Goal: Task Accomplishment & Management: Manage account settings

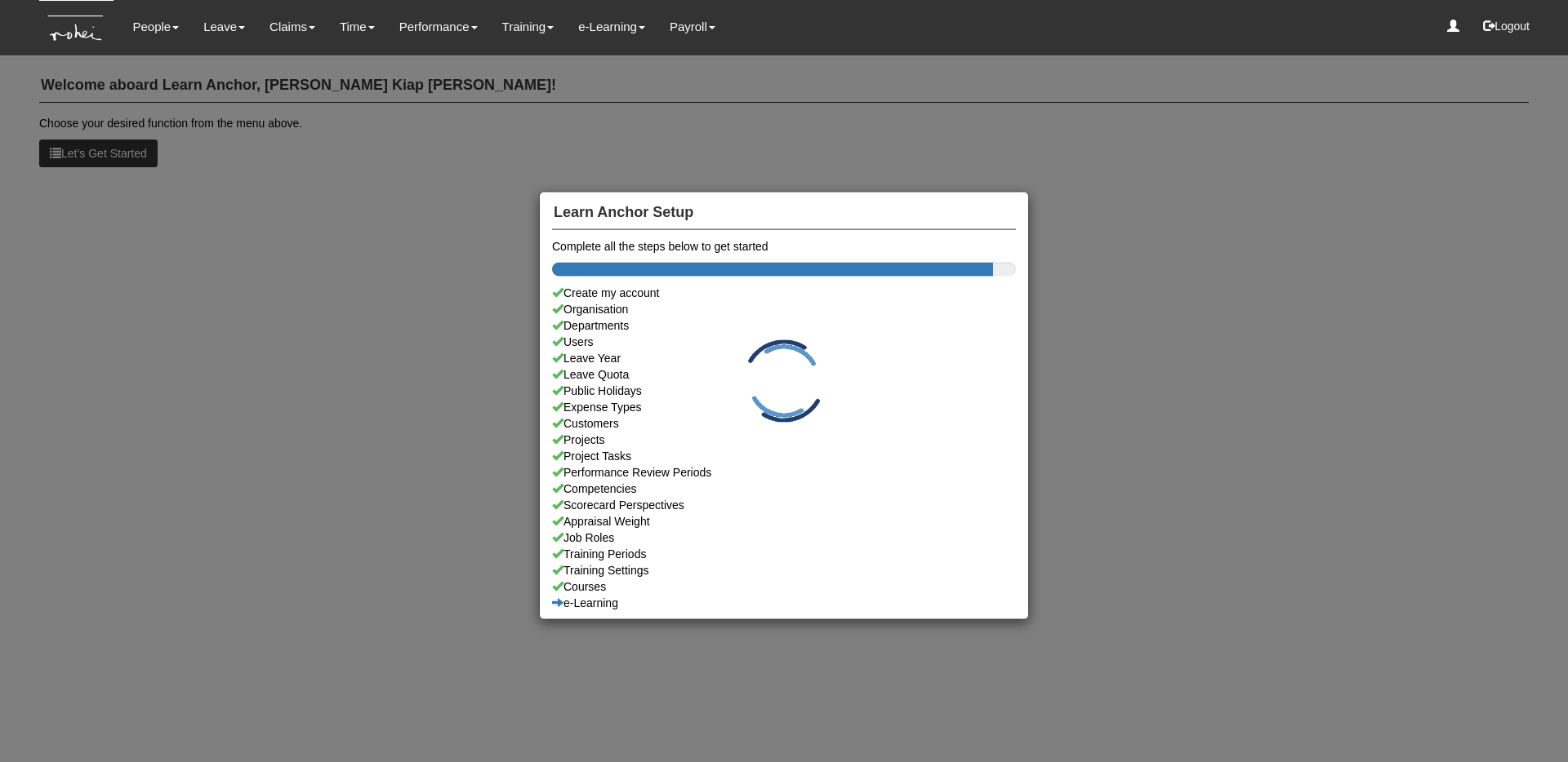
click at [497, 100] on div "Learn Anchor Setup Complete all the steps below to get started Create my accoun…" at bounding box center [784, 381] width 1568 height 762
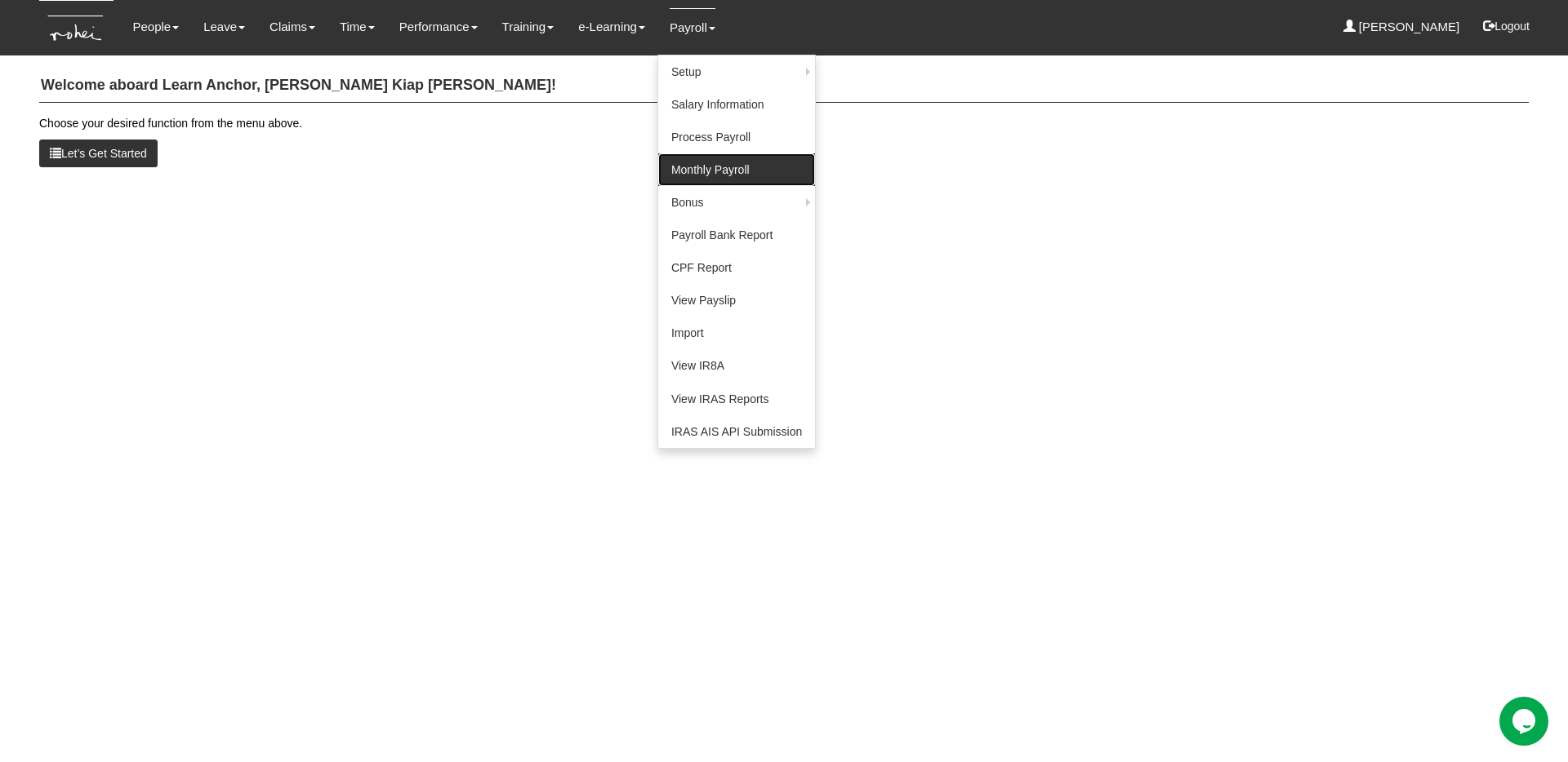
click at [709, 181] on link "Monthly Payroll" at bounding box center [736, 169] width 157 height 33
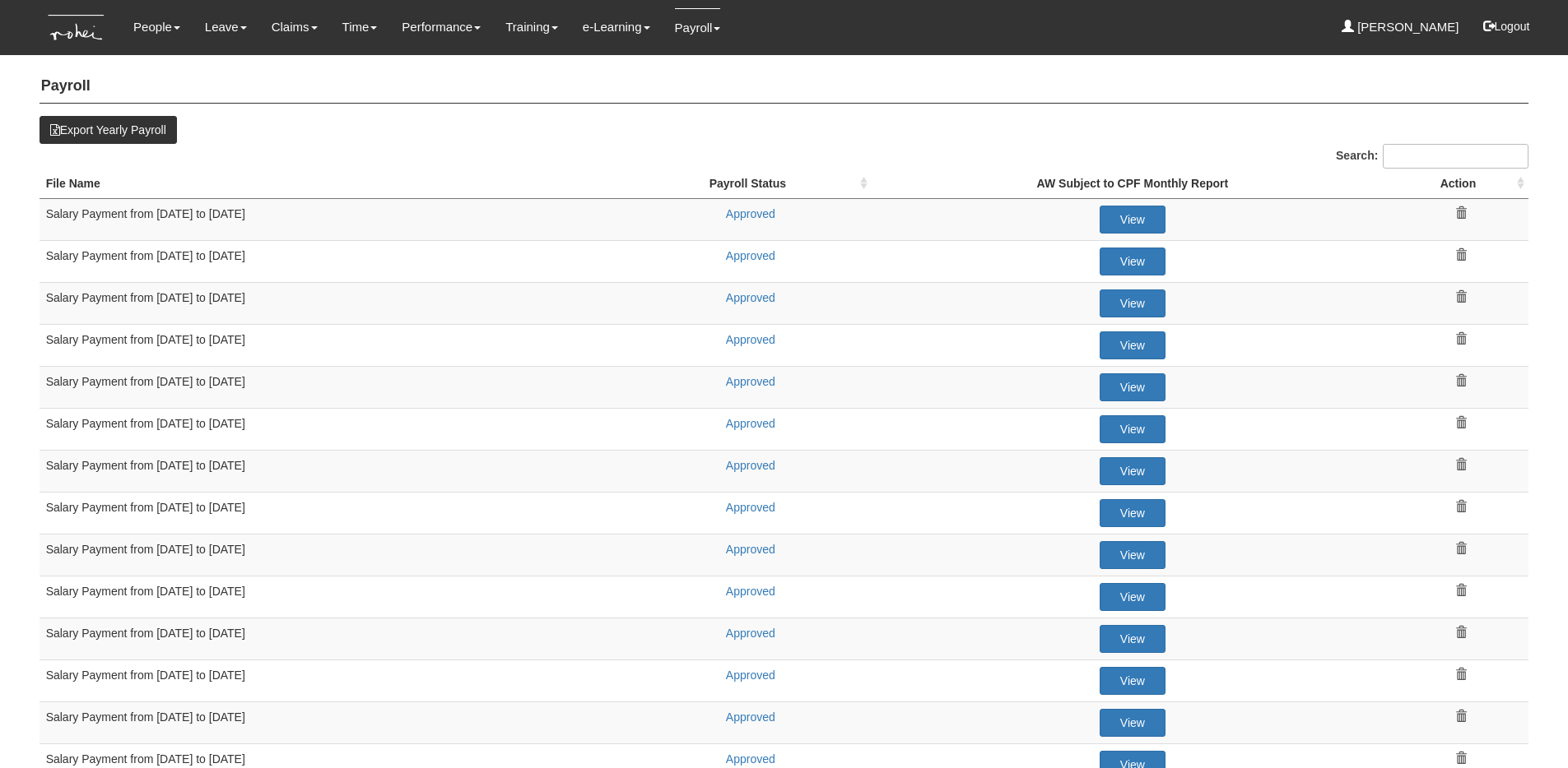
select select "50"
click at [976, 100] on h4 "Payroll" at bounding box center [784, 86] width 1489 height 34
click at [753, 217] on link "Approved" at bounding box center [750, 214] width 49 height 14
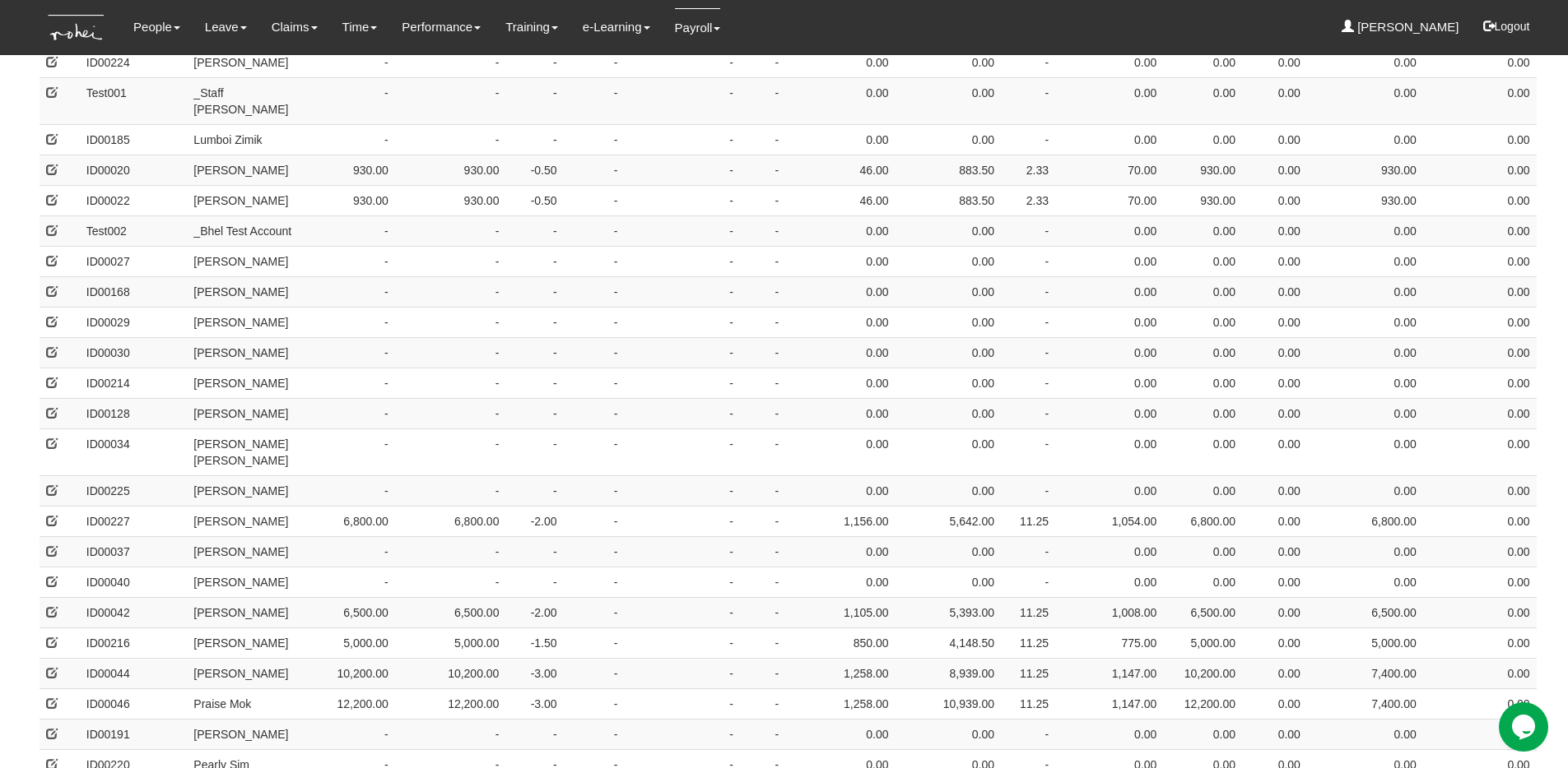
scroll to position [1114, 0]
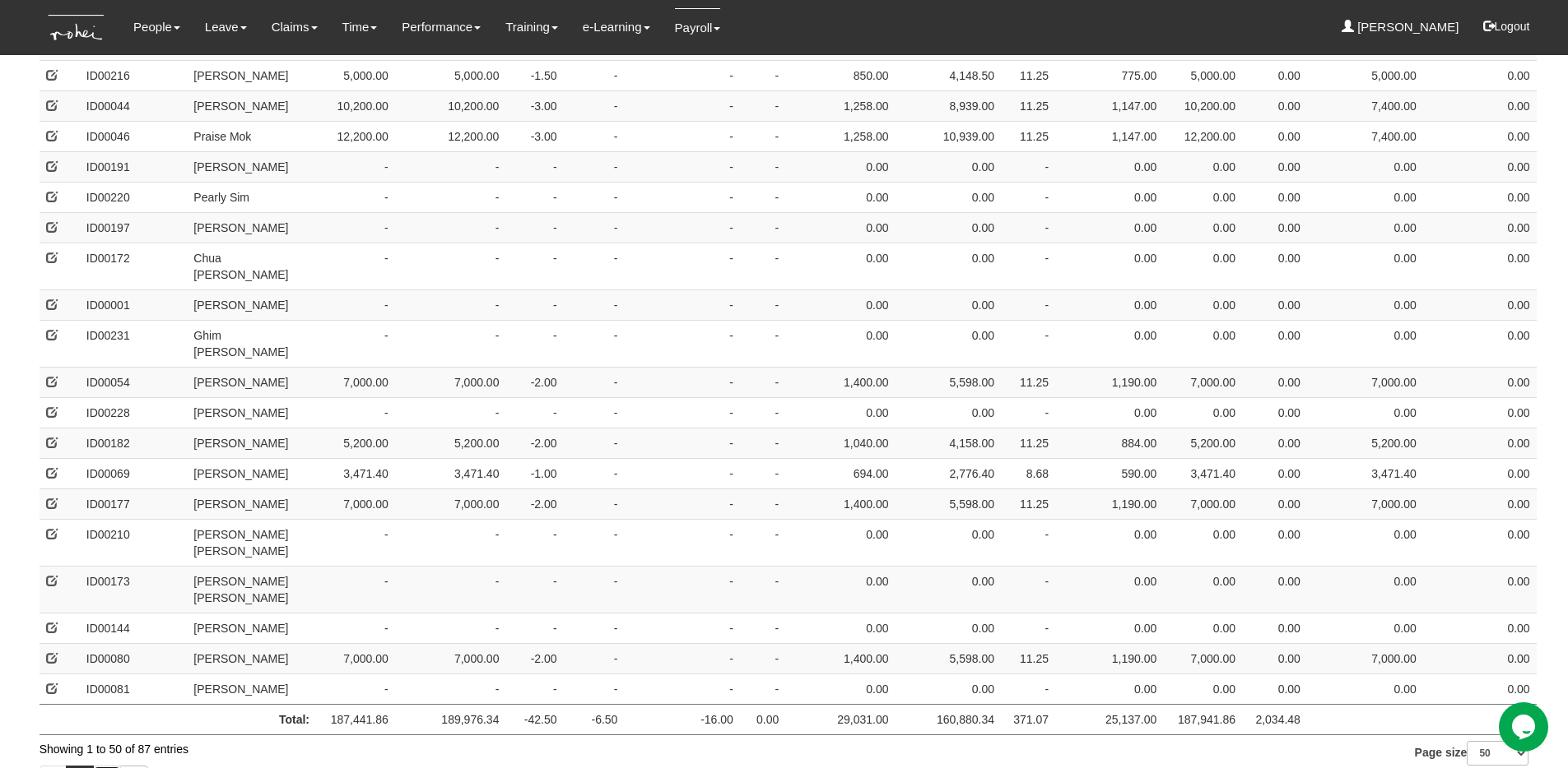
click at [112, 766] on link "2" at bounding box center [107, 780] width 28 height 28
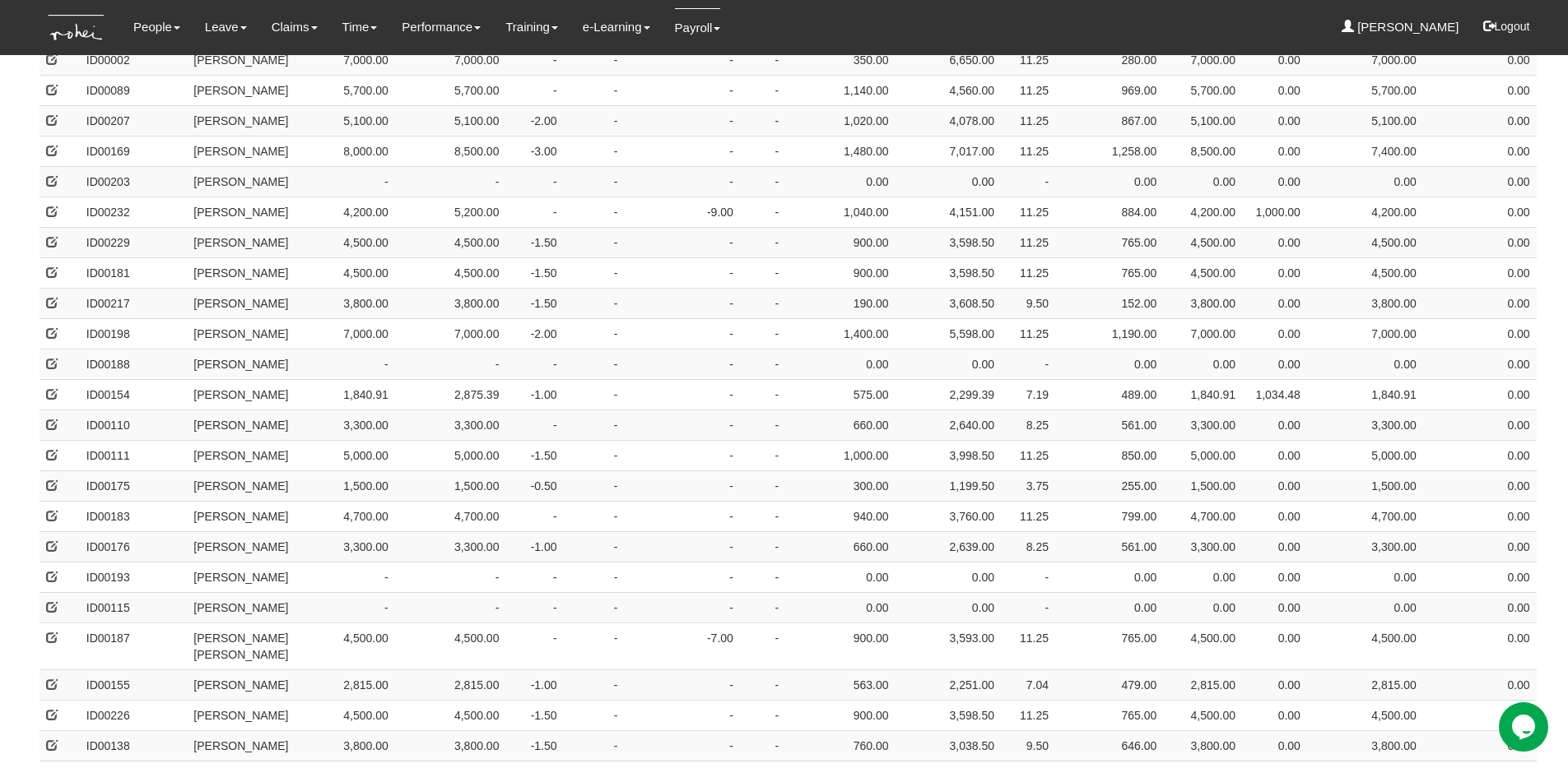
scroll to position [719, 0]
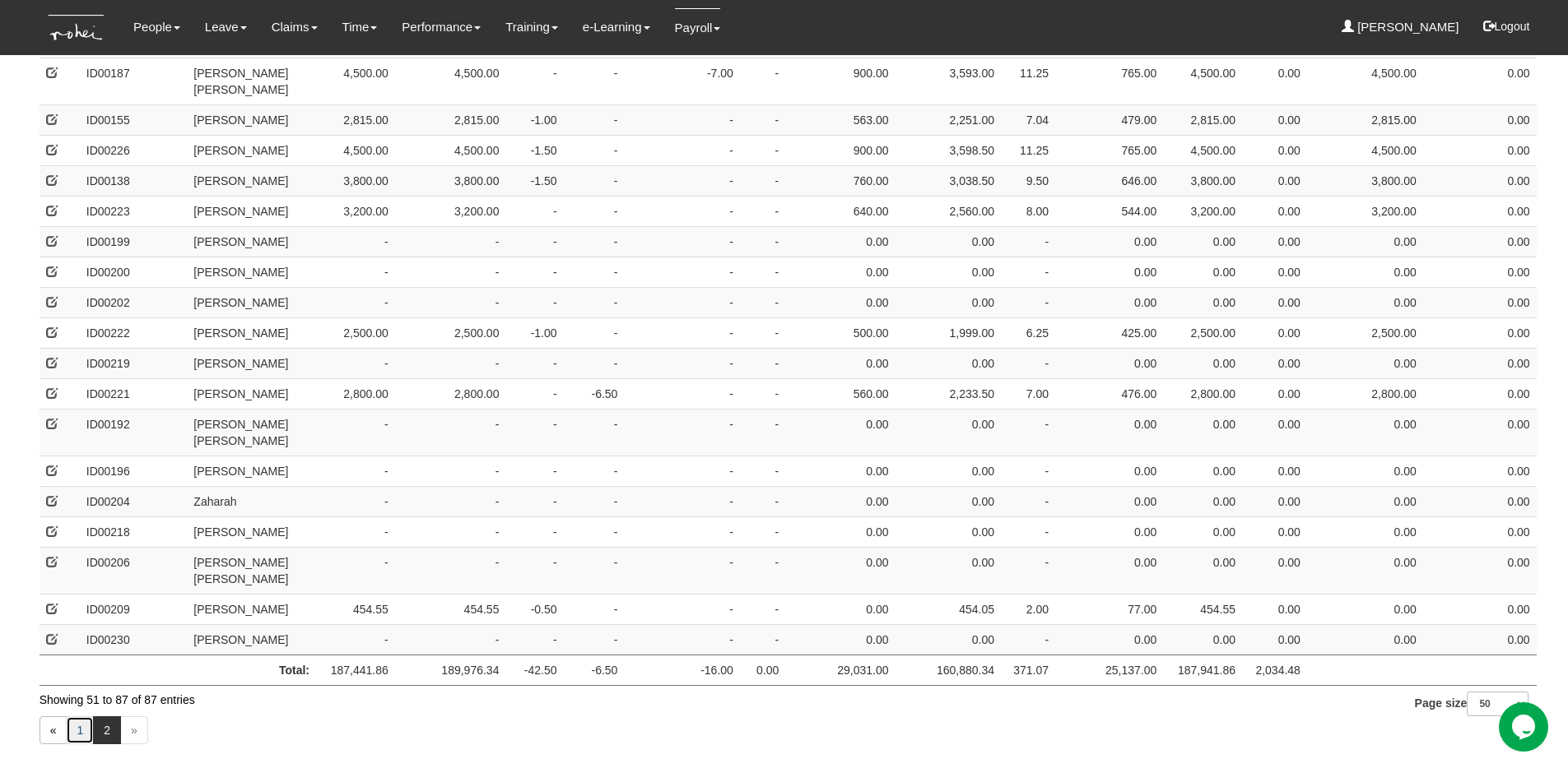
click at [88, 717] on link "1" at bounding box center [80, 730] width 28 height 28
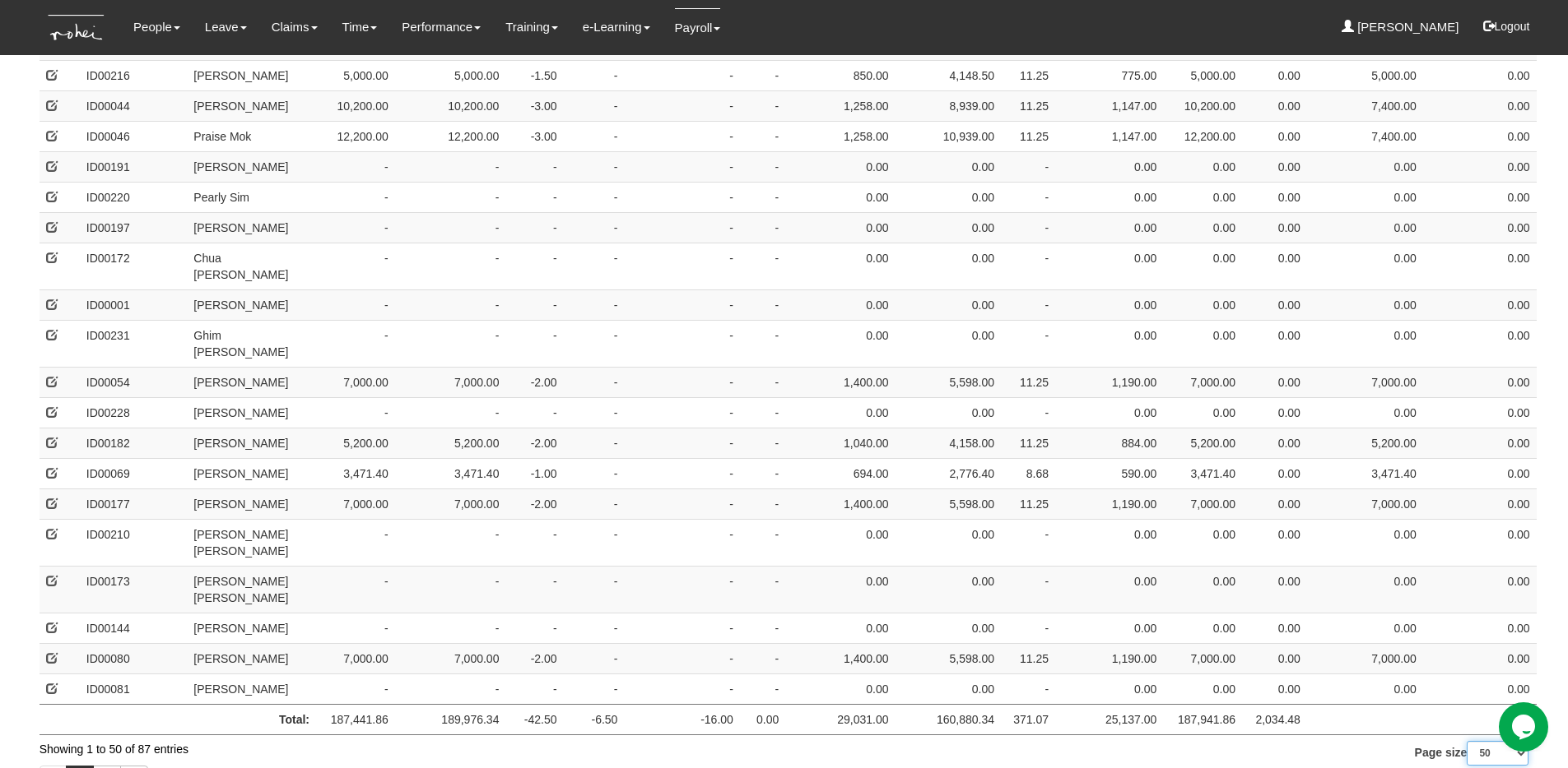
click at [1486, 741] on select "10 25 50 100" at bounding box center [1498, 752] width 62 height 24
select select "100"
click at [1467, 766] on select "10 25 50 100" at bounding box center [1498, 752] width 62 height 24
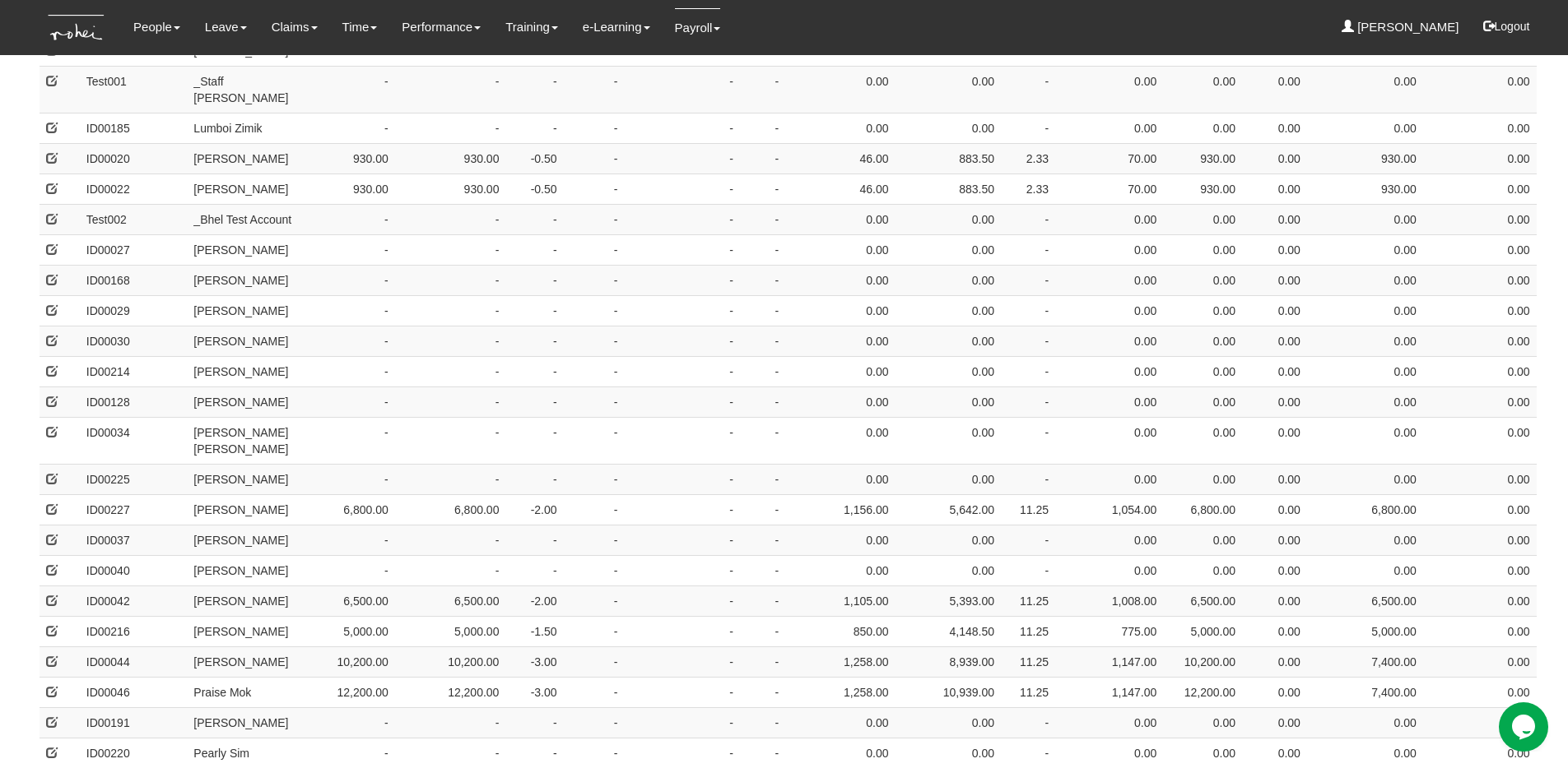
scroll to position [0, 0]
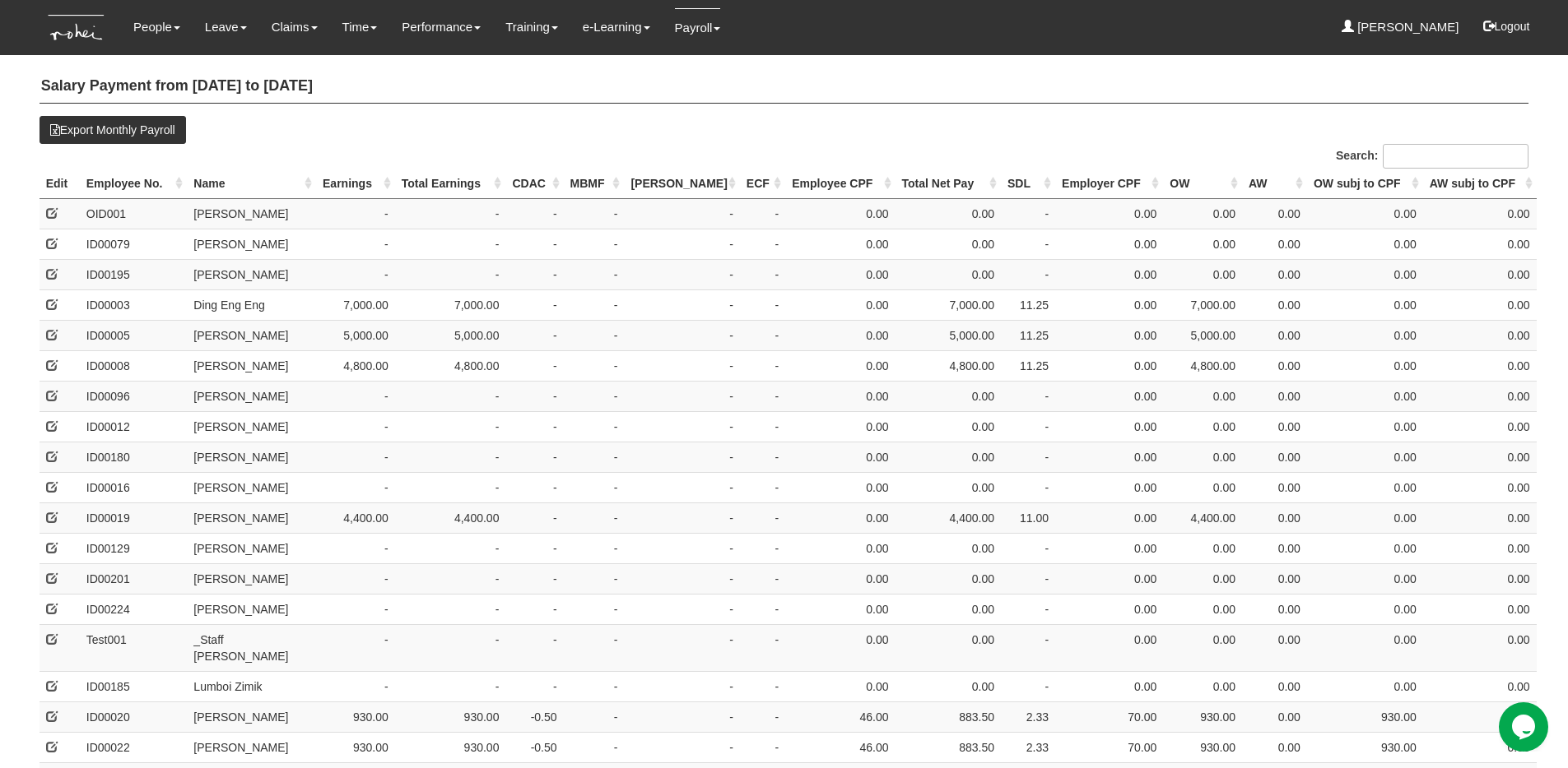
click at [263, 183] on th "Name" at bounding box center [251, 183] width 129 height 30
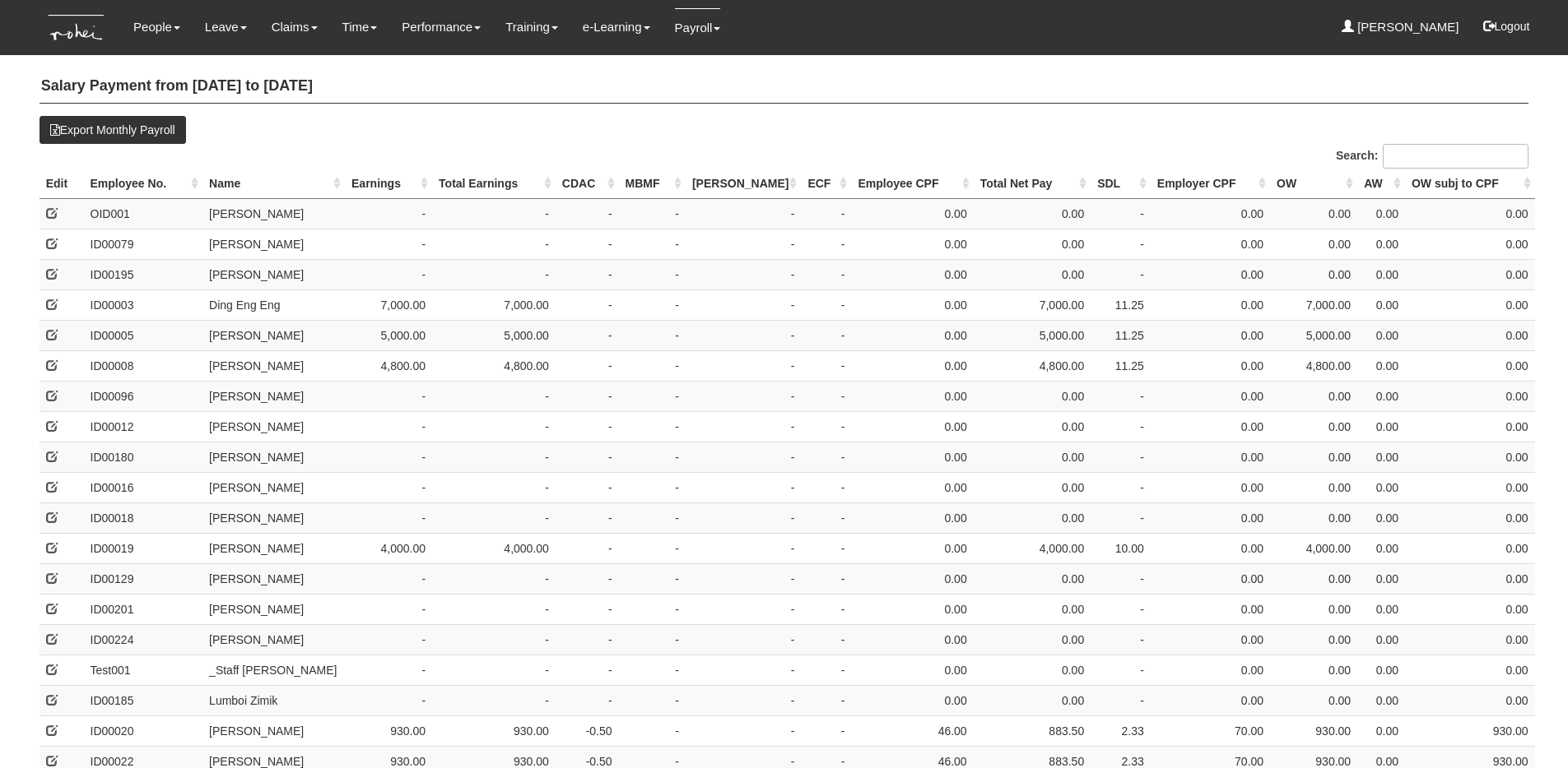
select select "50"
click at [243, 187] on th "Name" at bounding box center [274, 183] width 143 height 30
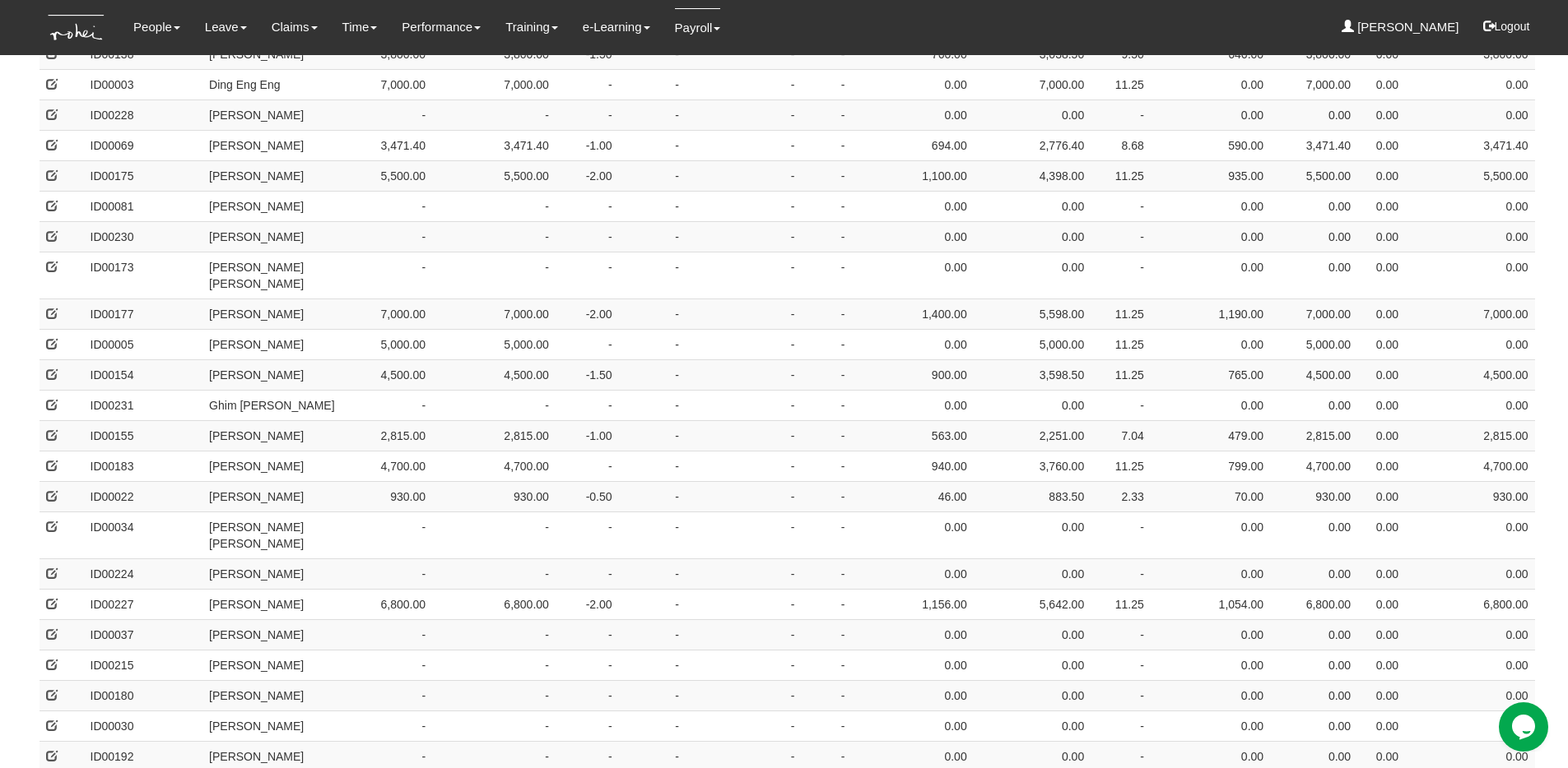
scroll to position [1068, 0]
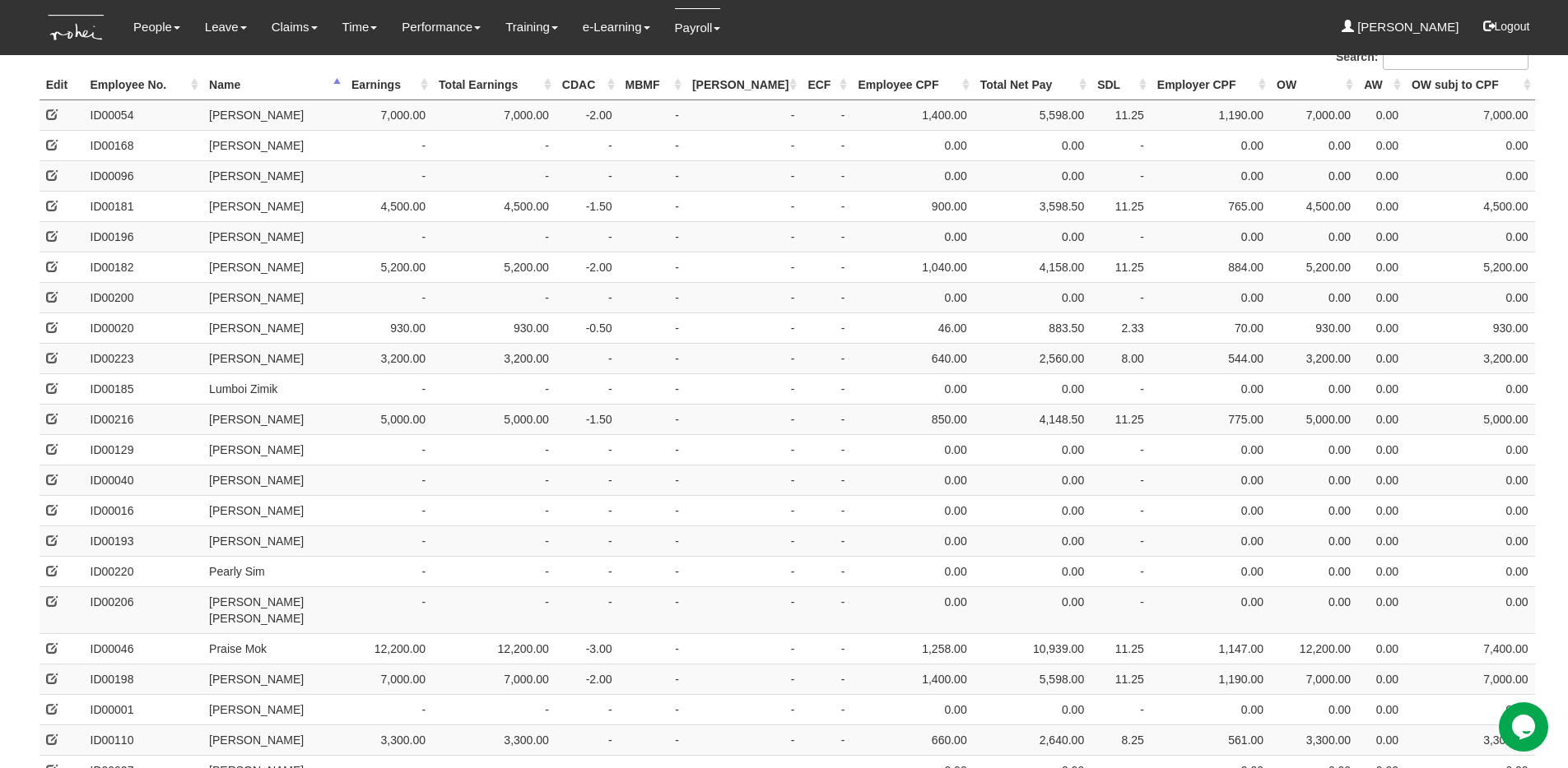
scroll to position [0, 0]
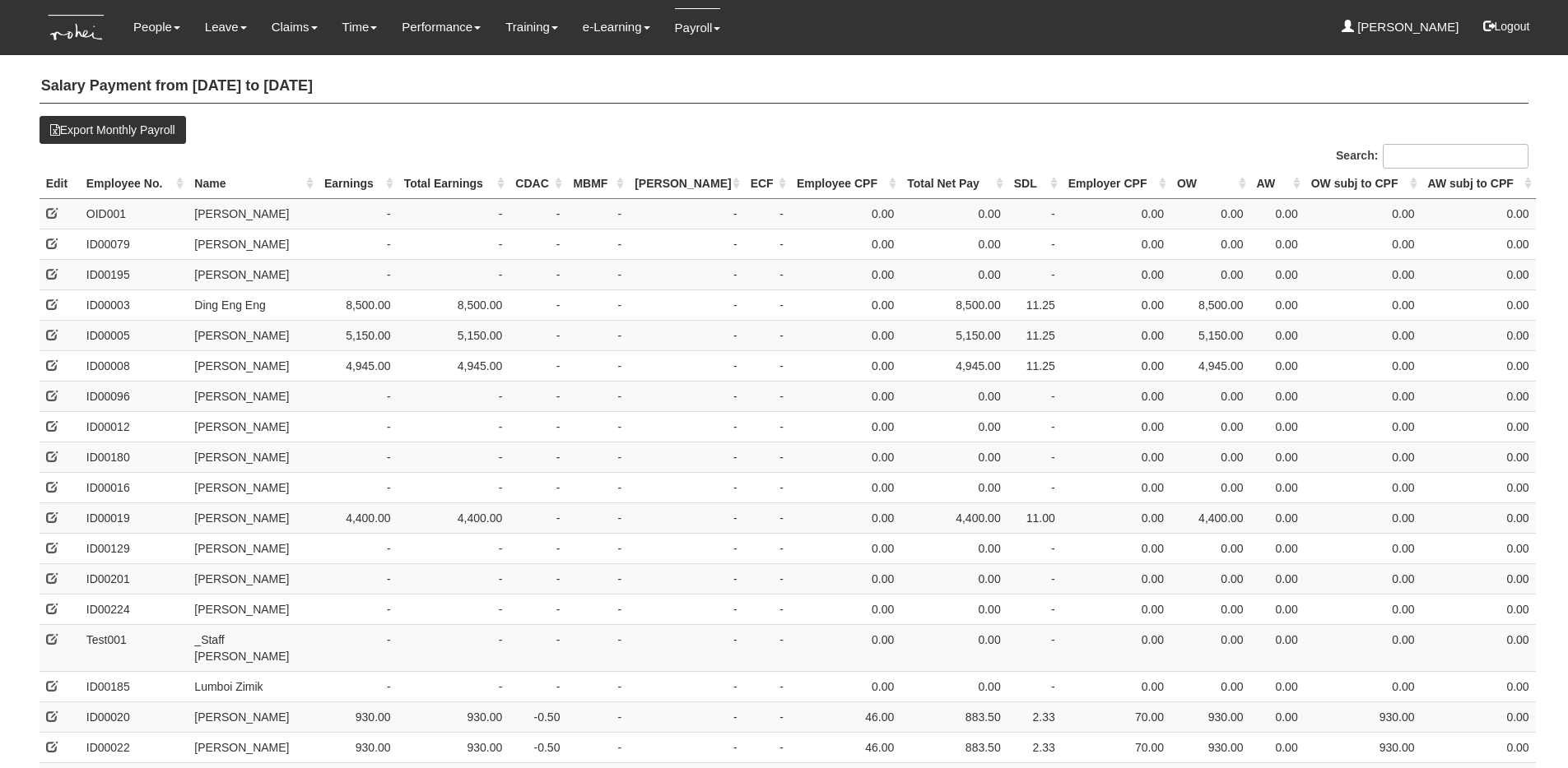
select select "50"
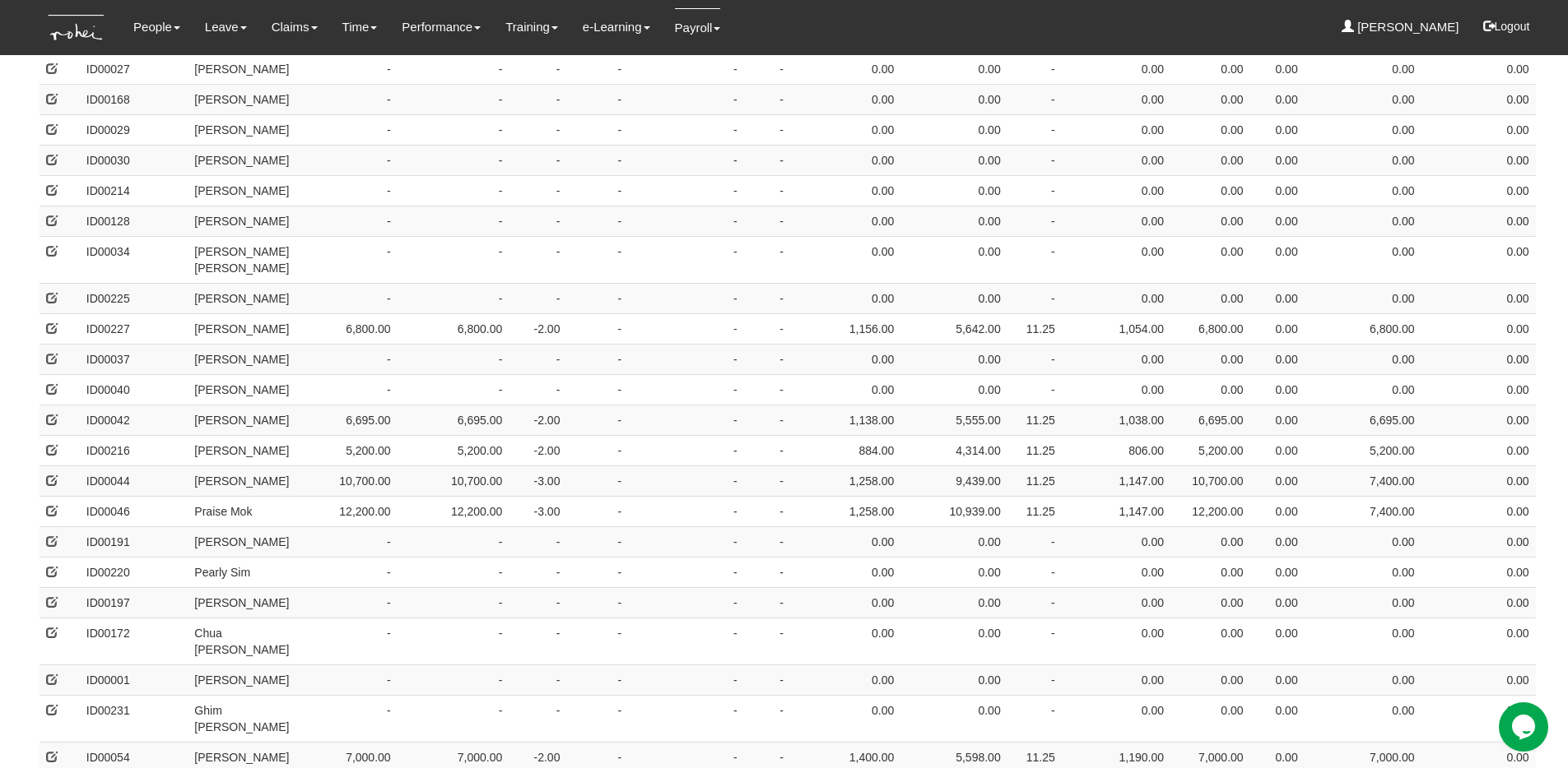
scroll to position [1114, 0]
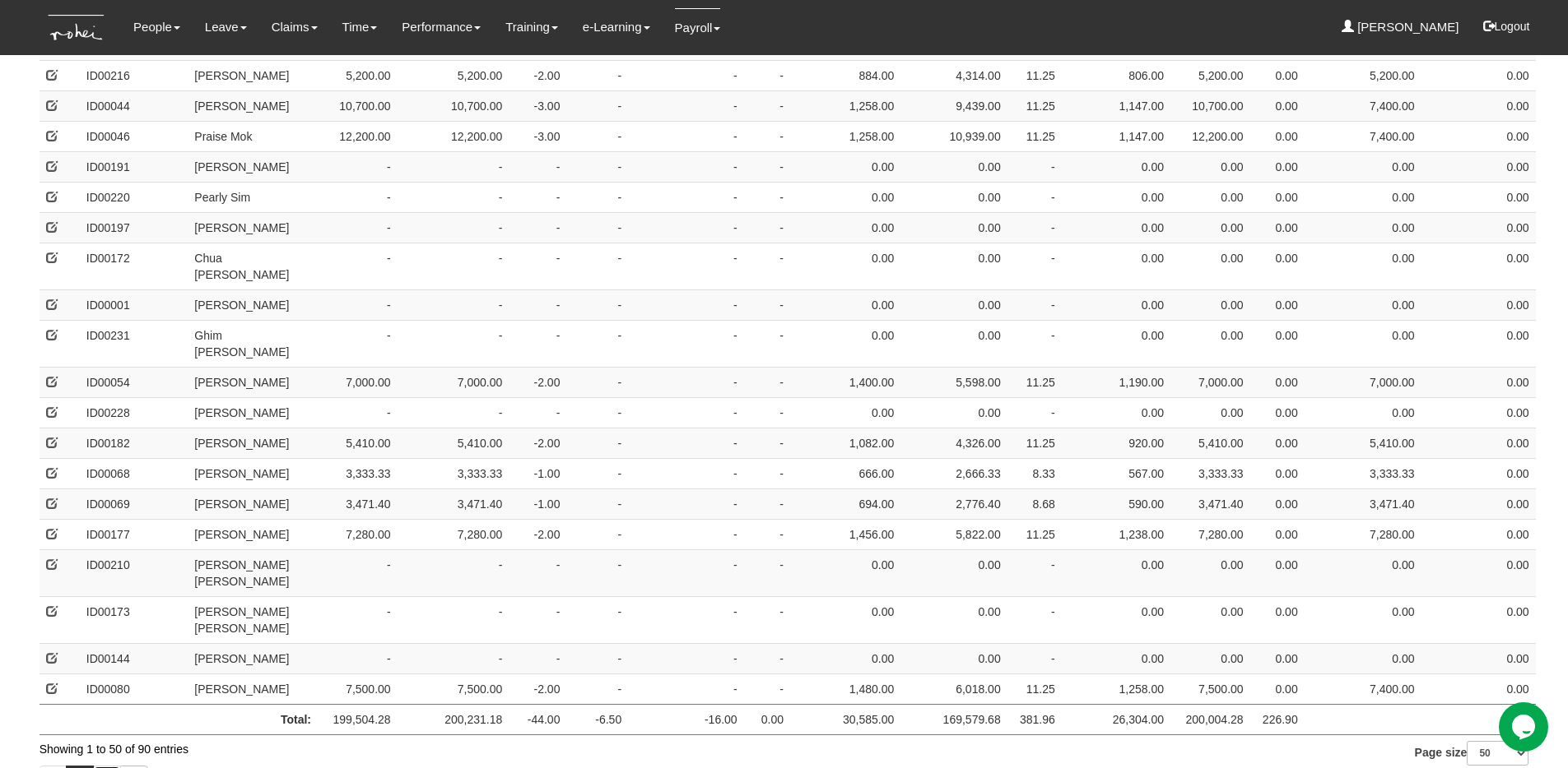
click at [114, 766] on link "2" at bounding box center [107, 780] width 28 height 28
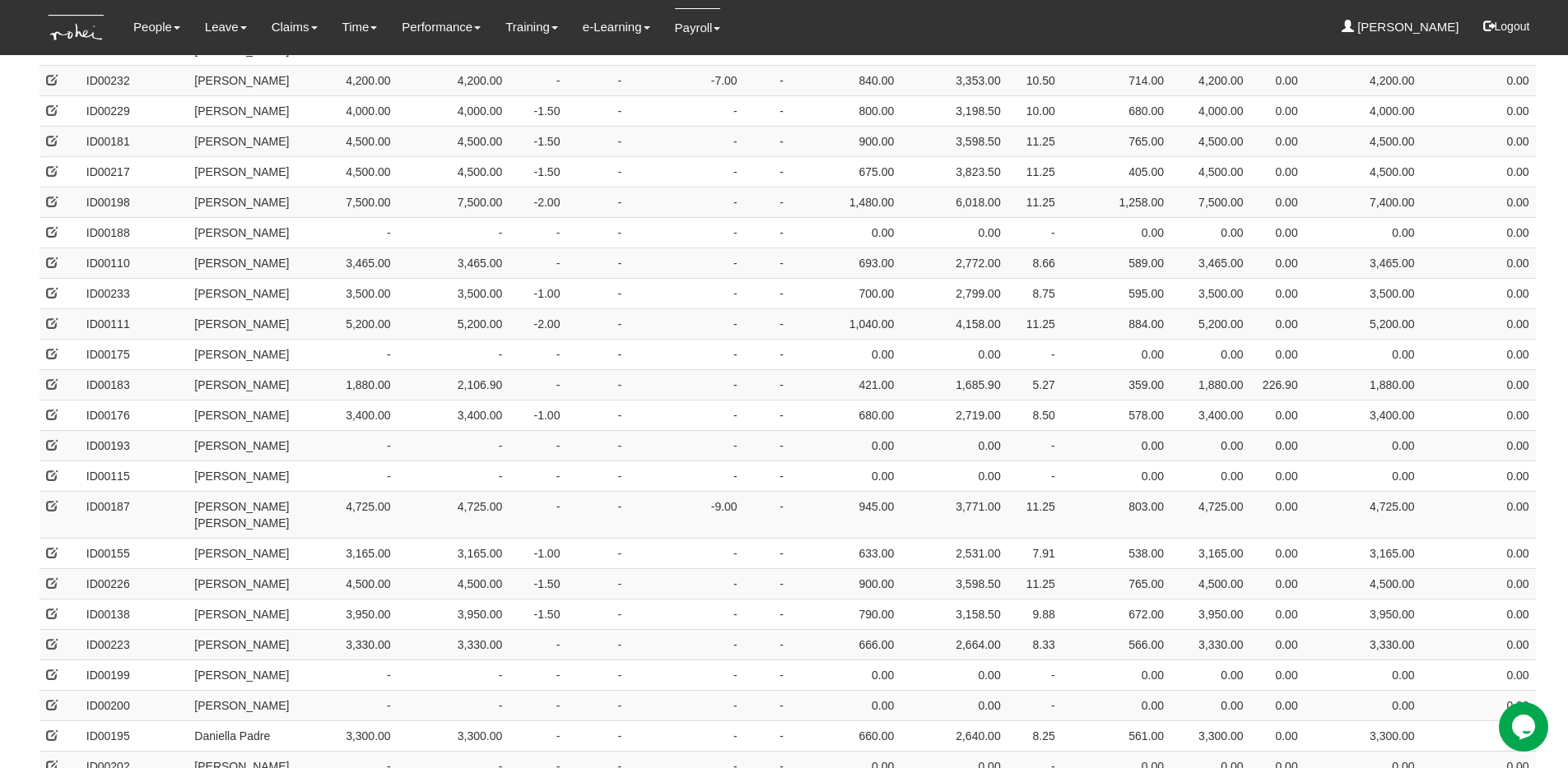
scroll to position [0, 0]
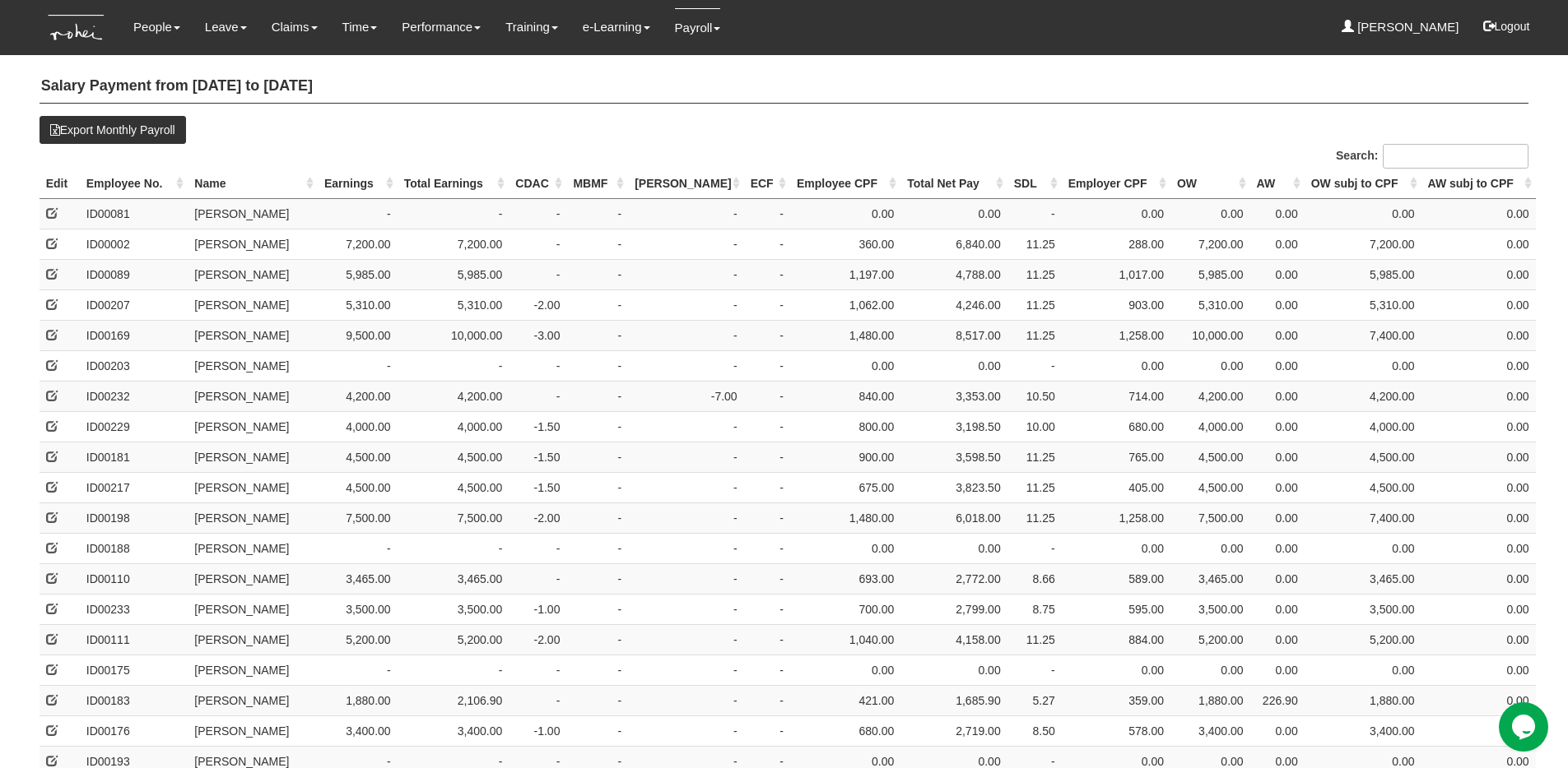
click at [268, 180] on th "Name" at bounding box center [252, 183] width 130 height 30
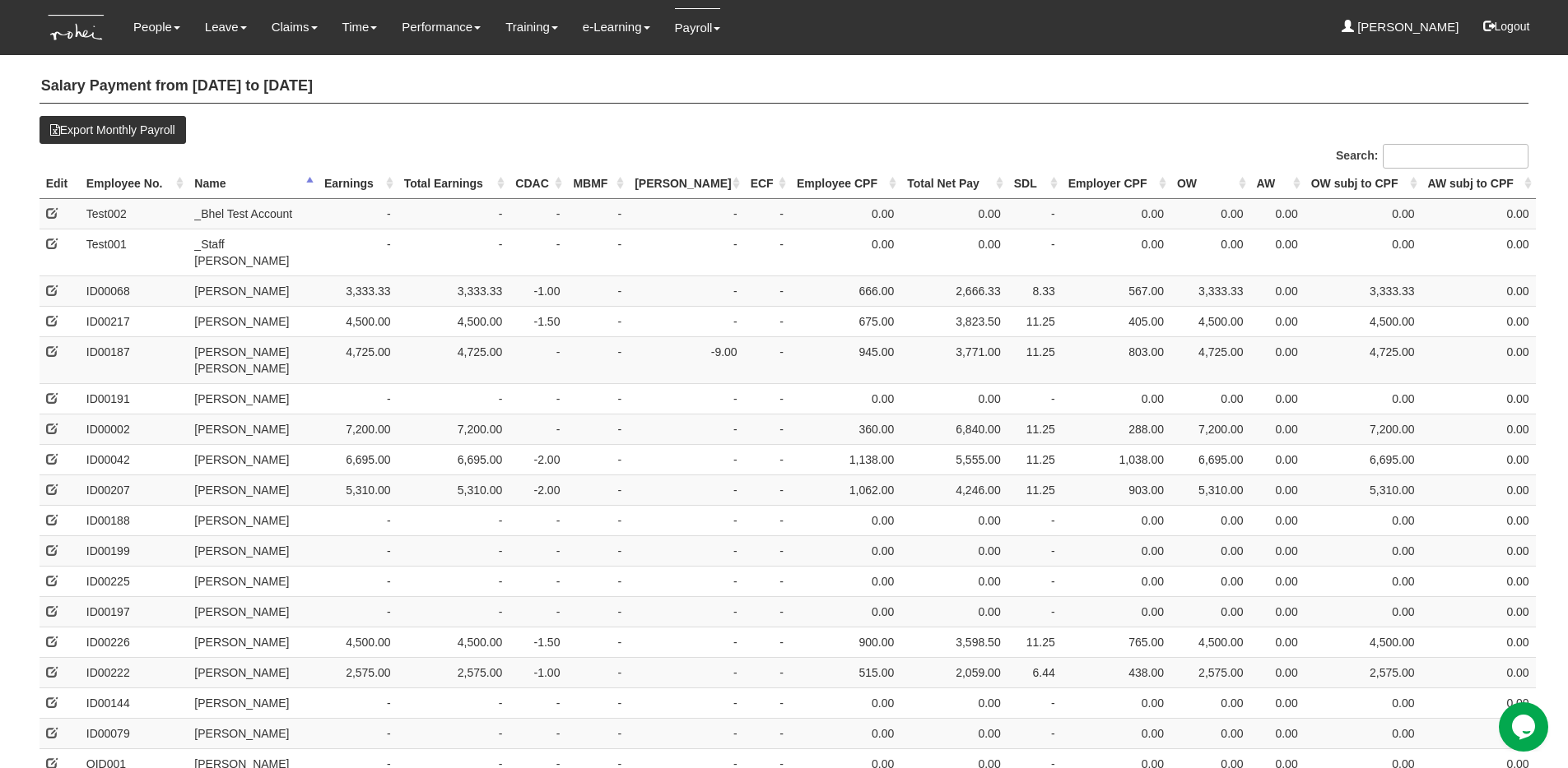
click at [367, 184] on th "Earnings" at bounding box center [357, 183] width 80 height 30
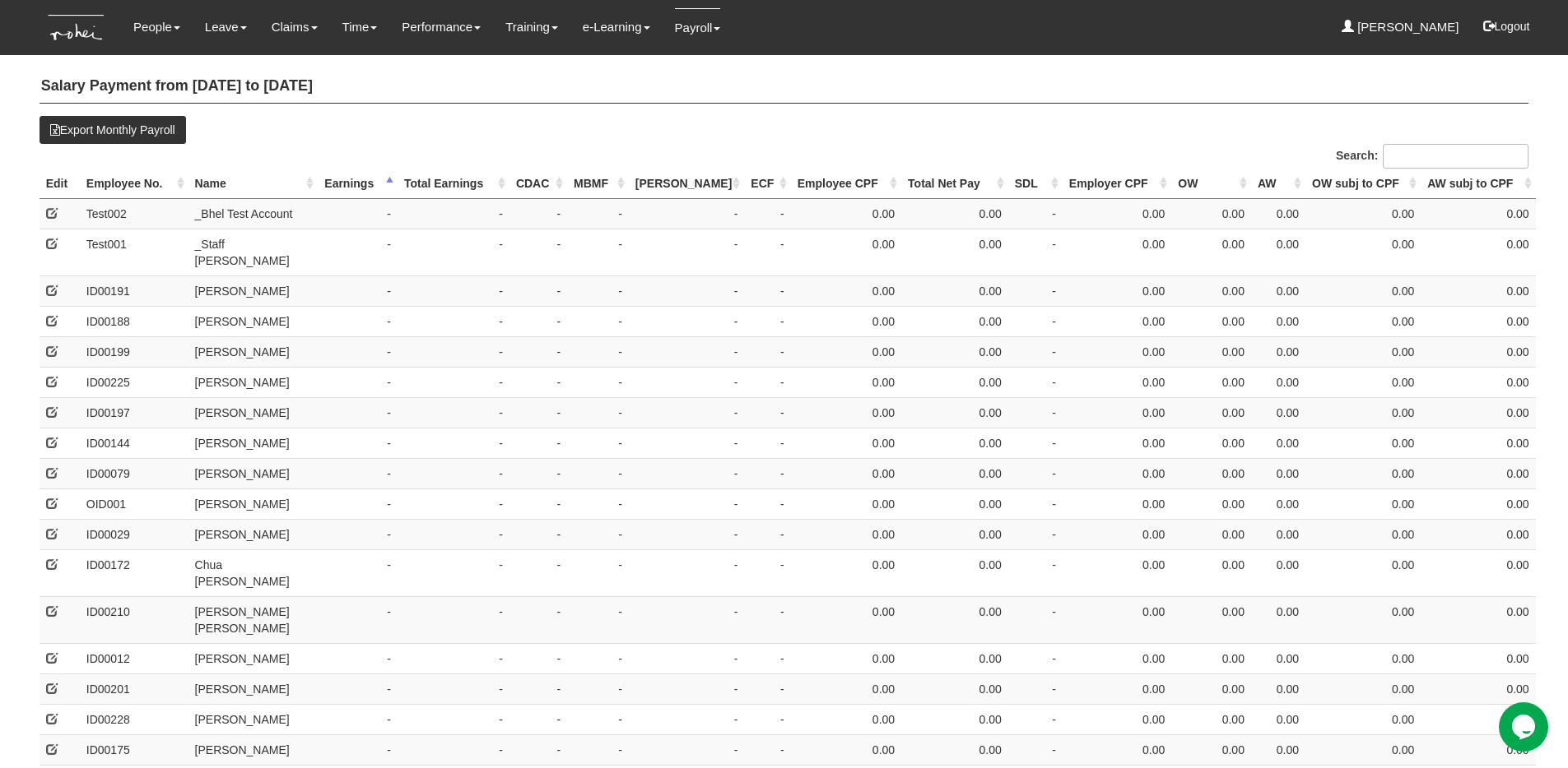
click at [367, 184] on th "Earnings" at bounding box center [357, 183] width 80 height 30
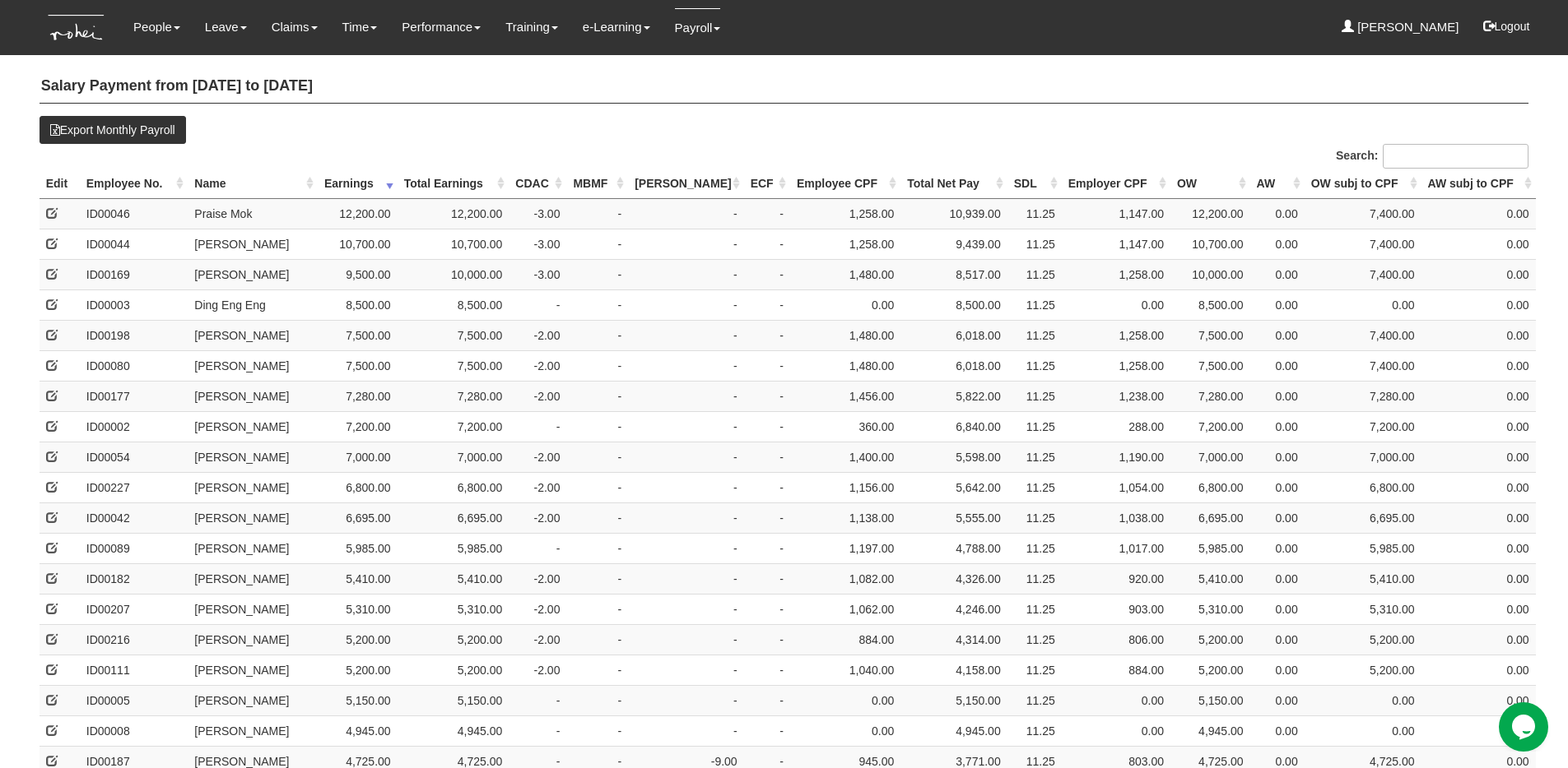
click at [214, 186] on th "Name" at bounding box center [252, 183] width 130 height 30
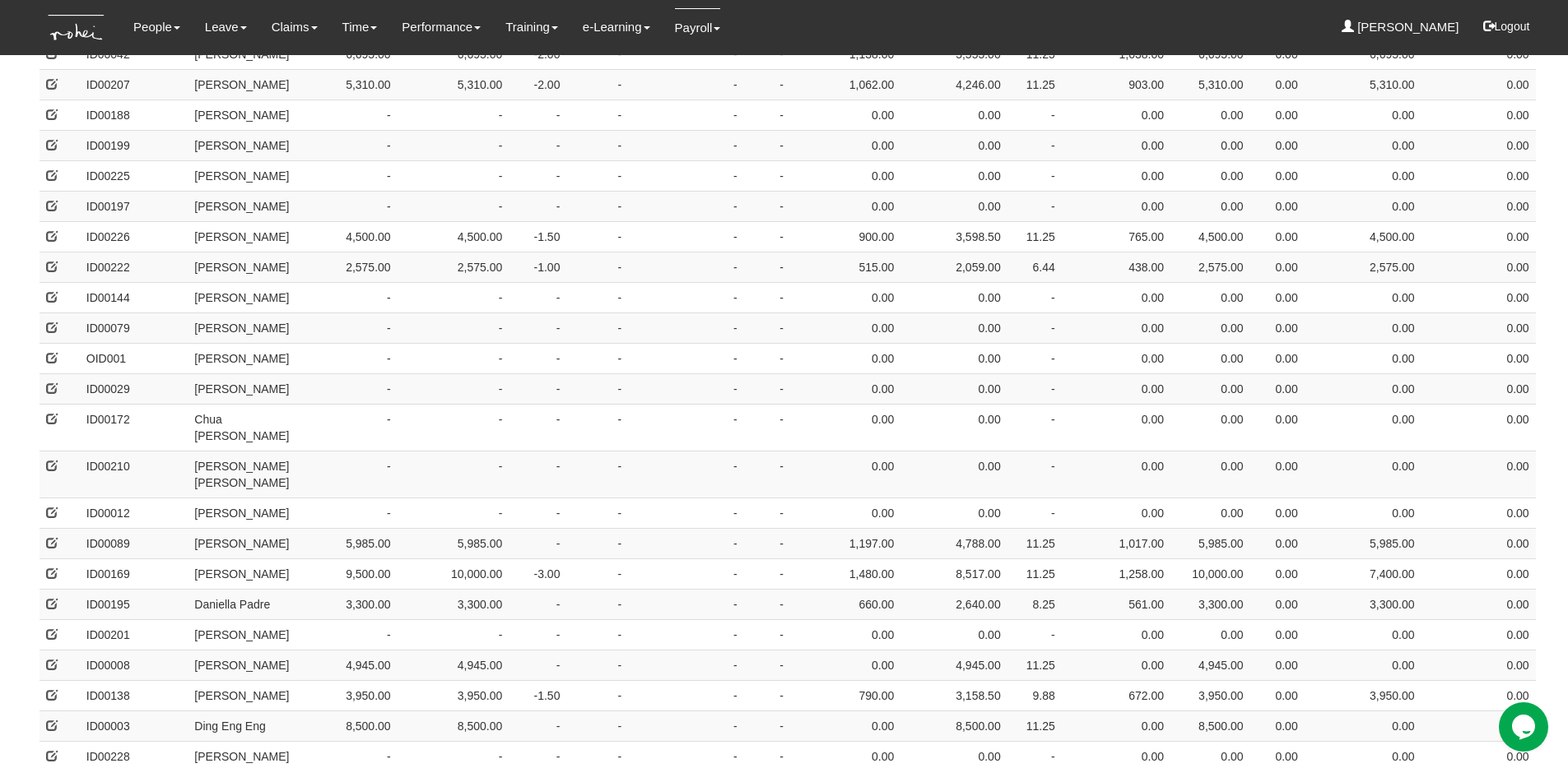
scroll to position [1114, 0]
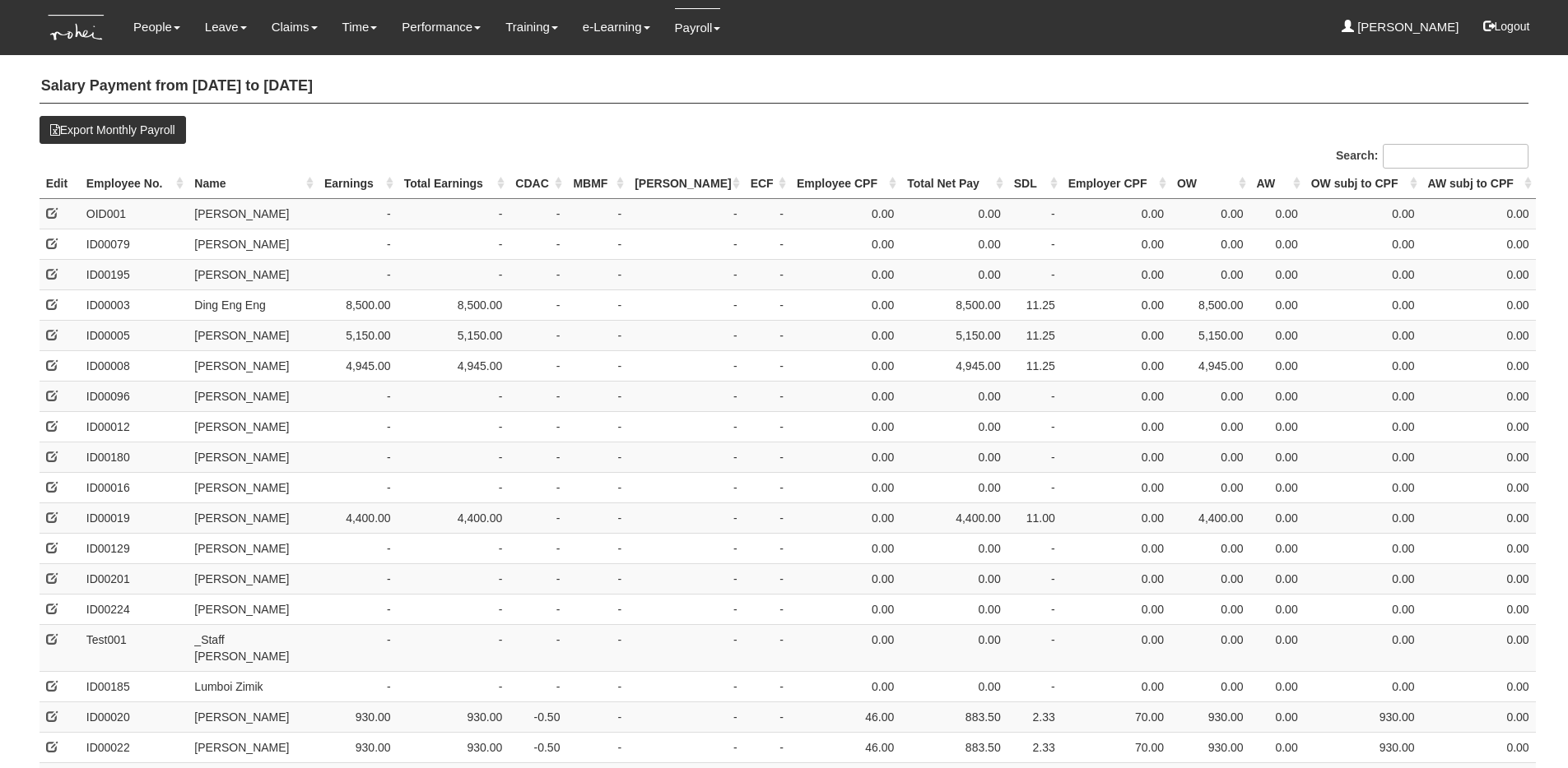
select select "50"
click at [597, 95] on h4 "Salary Payment from [DATE] to [DATE]" at bounding box center [784, 86] width 1489 height 34
